Goal: Transaction & Acquisition: Purchase product/service

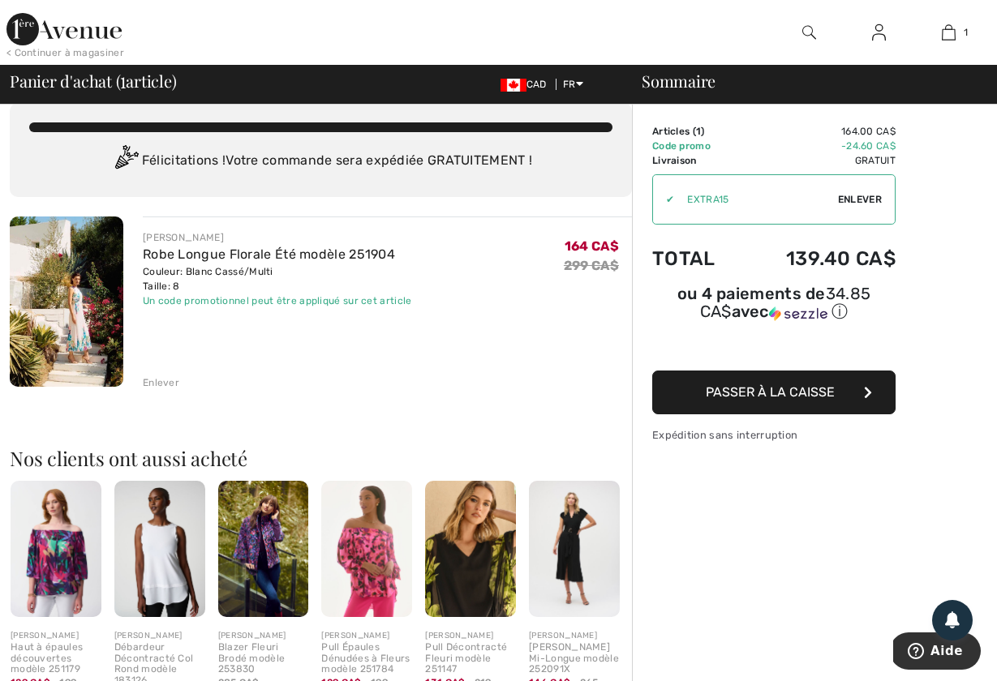
scroll to position [19, 0]
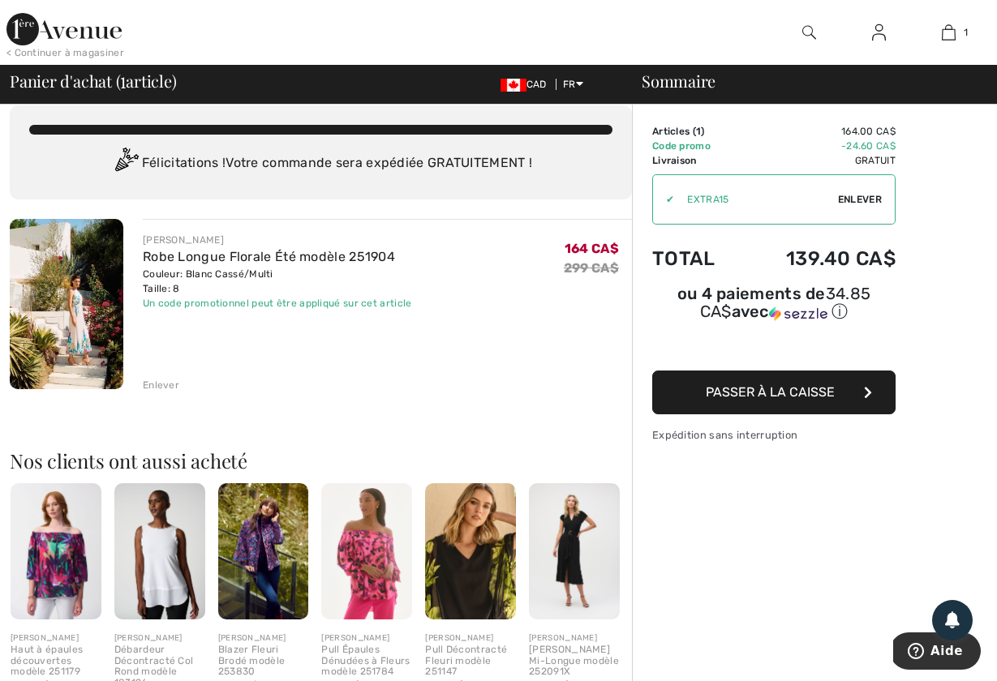
click at [849, 197] on span "Enlever" at bounding box center [860, 199] width 44 height 15
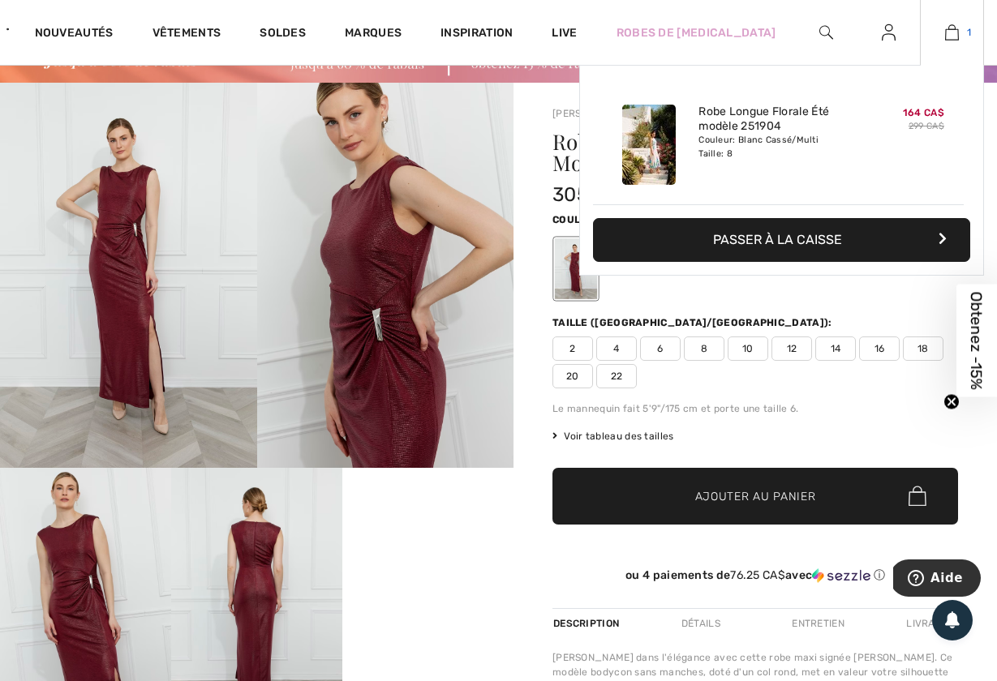
click at [945, 32] on img at bounding box center [952, 32] width 14 height 19
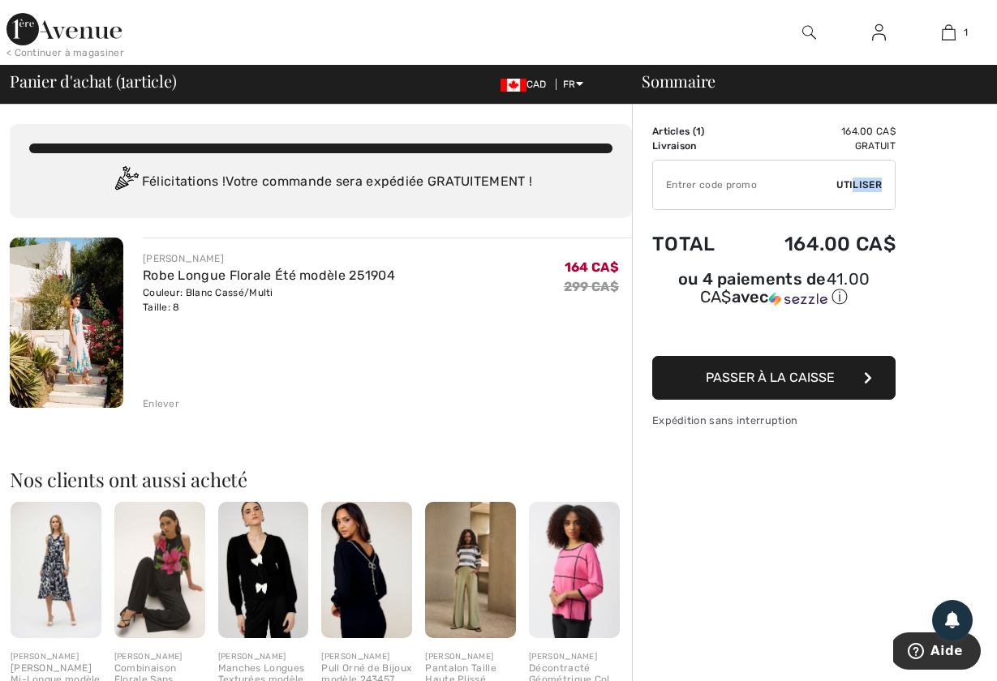
click at [852, 190] on span "Utiliser" at bounding box center [858, 185] width 45 height 15
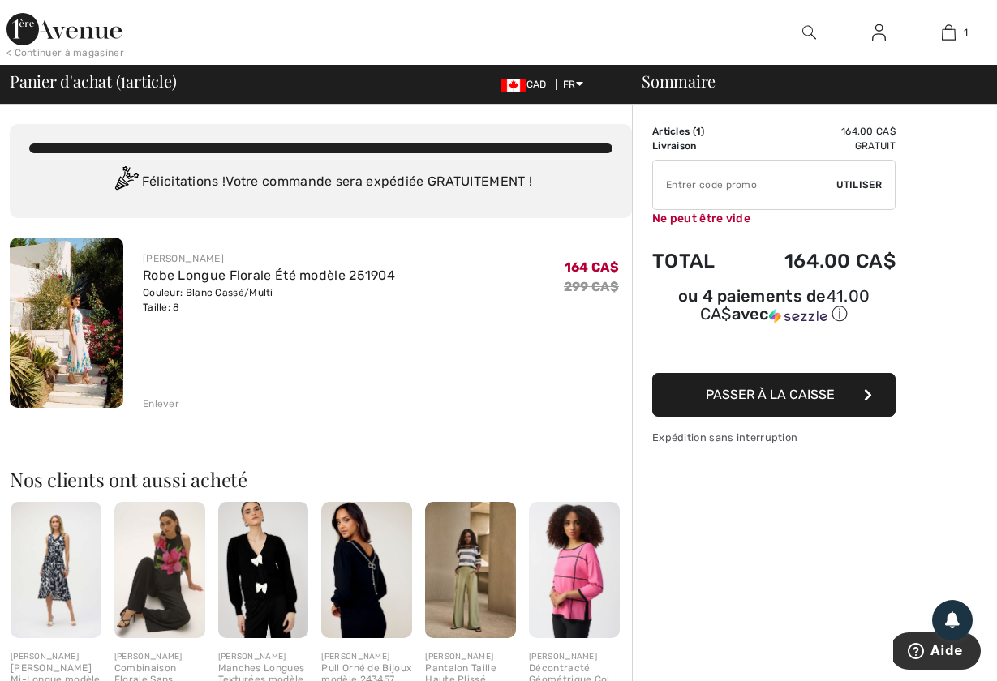
click at [706, 191] on input "TEXT" at bounding box center [744, 185] width 183 height 49
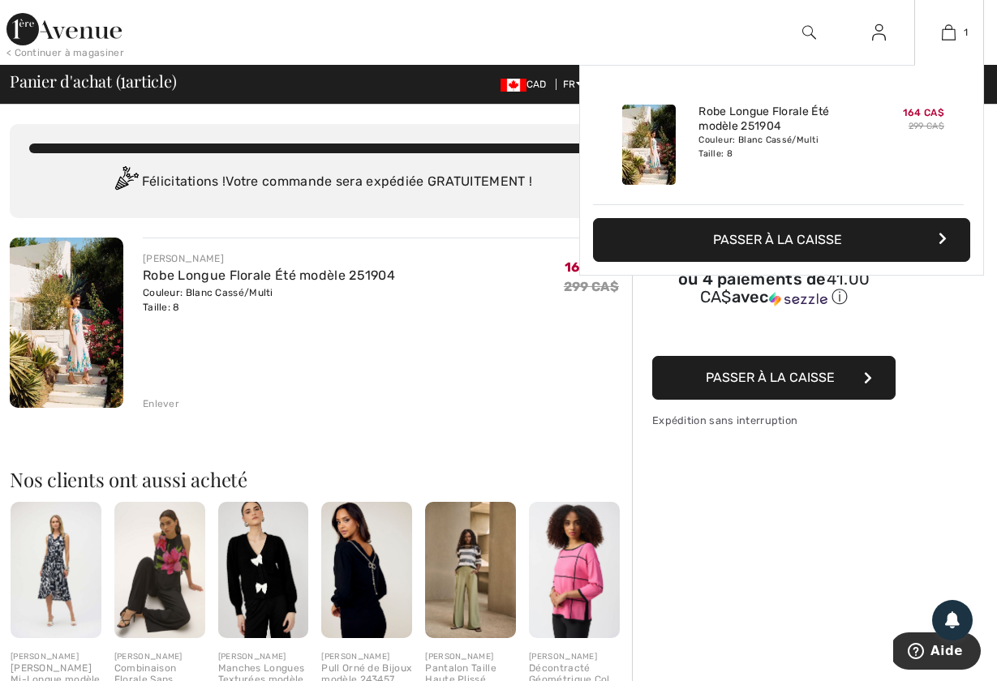
click at [926, 120] on div "299 CA$" at bounding box center [907, 126] width 73 height 13
click at [719, 122] on link "Robe Longue Florale Été modèle 251904" at bounding box center [778, 119] width 160 height 29
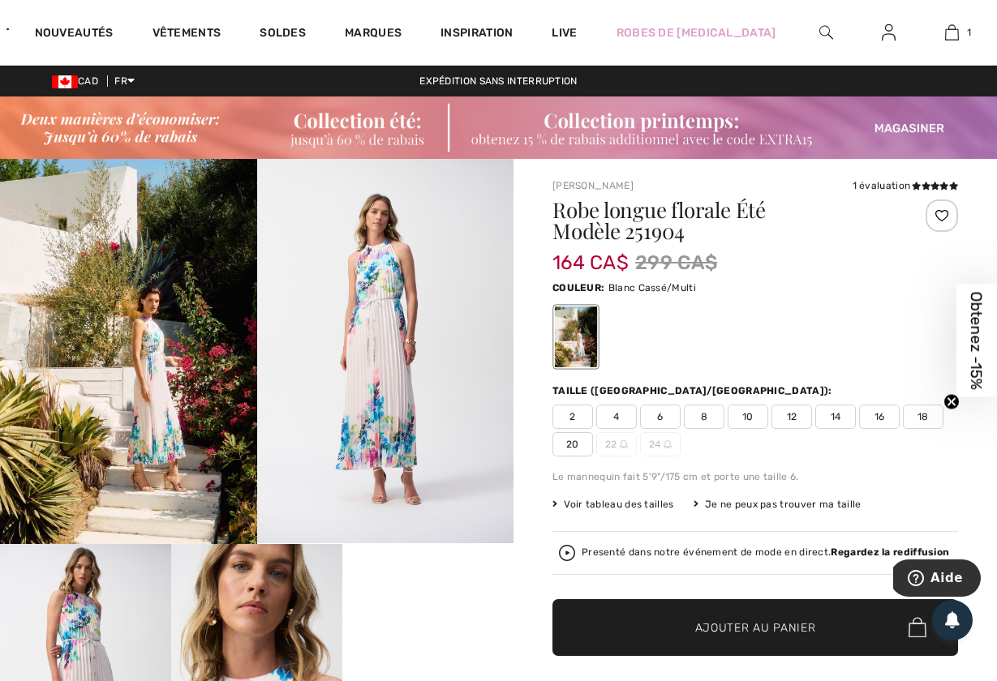
click at [710, 413] on span "8" at bounding box center [704, 417] width 41 height 24
click at [769, 624] on span "Ajouter au panier" at bounding box center [755, 627] width 121 height 17
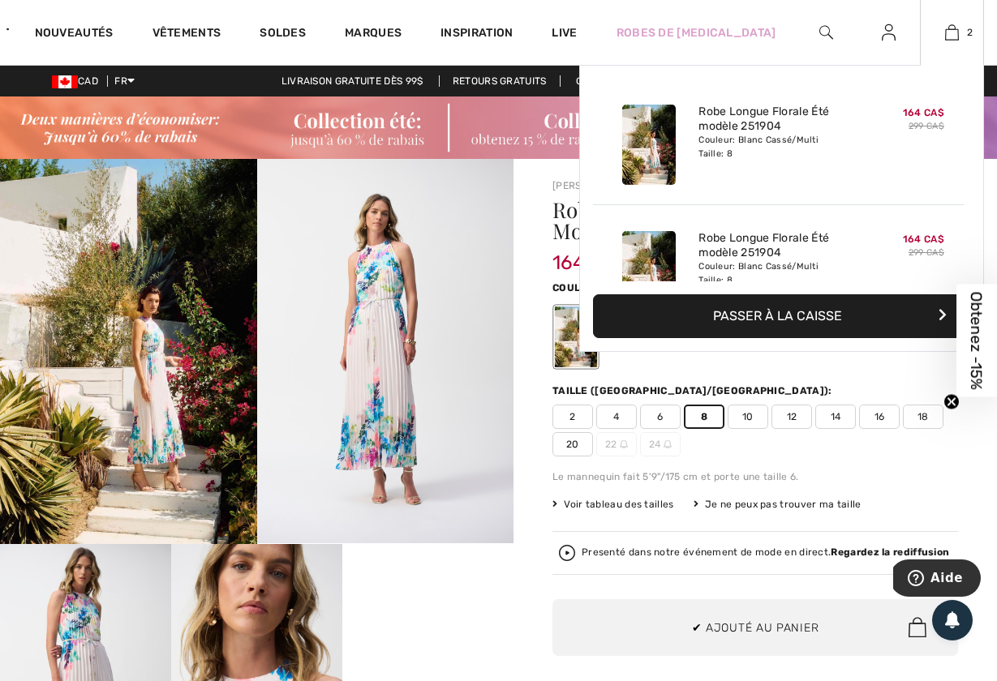
scroll to position [50, 0]
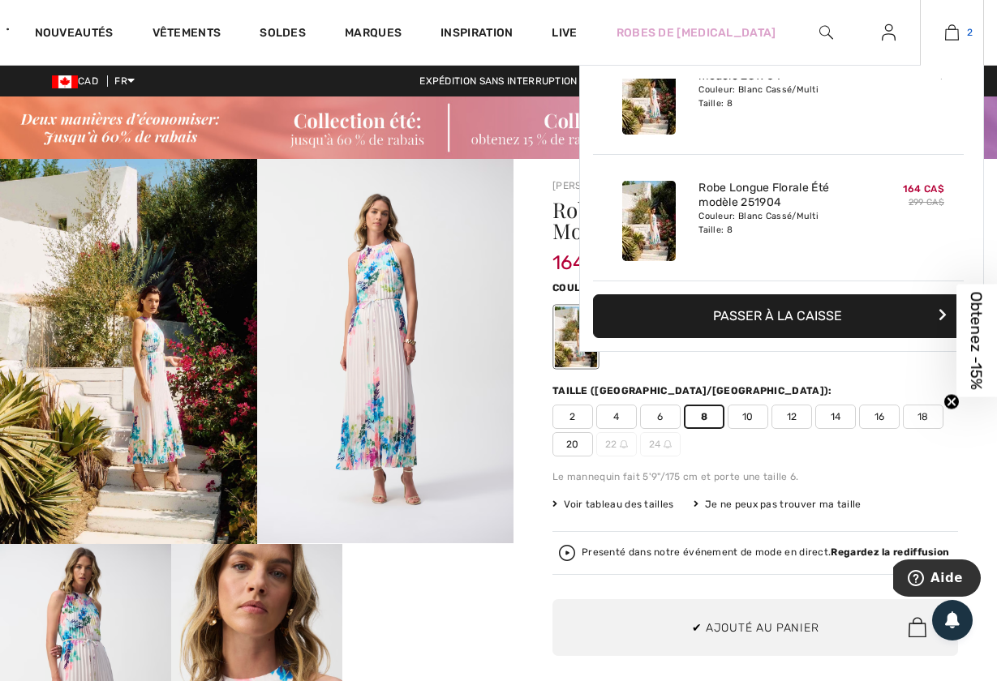
click at [953, 39] on img at bounding box center [952, 32] width 14 height 19
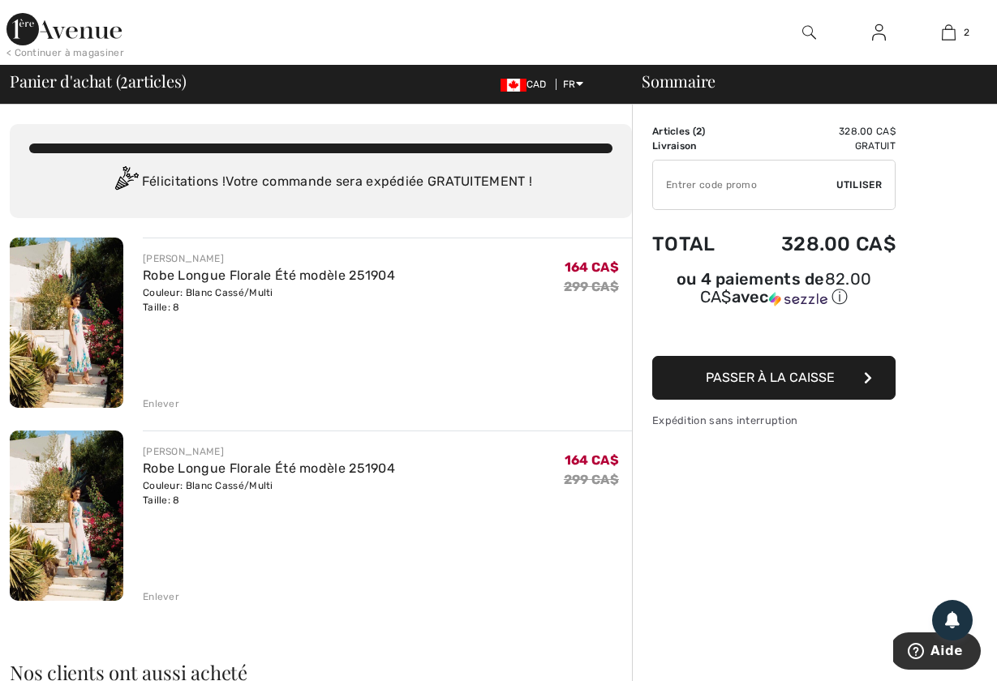
click at [748, 182] on input "TEXT" at bounding box center [744, 185] width 183 height 49
